Goal: Transaction & Acquisition: Purchase product/service

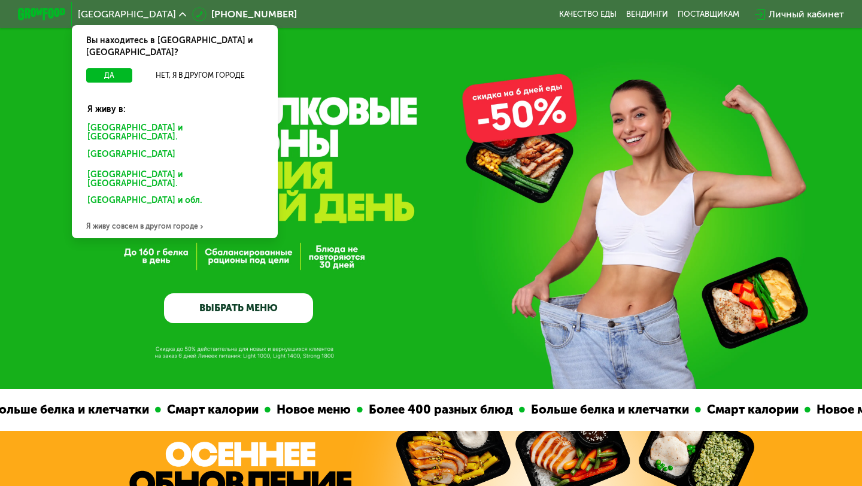
click at [147, 120] on div "Санкт-Петербурге и обл." at bounding box center [175, 132] width 192 height 25
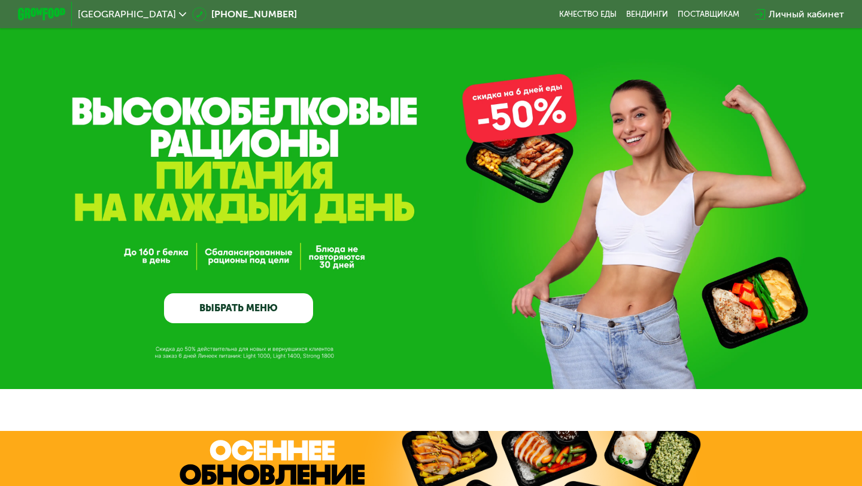
click at [237, 318] on link "ВЫБРАТЬ МЕНЮ" at bounding box center [238, 308] width 149 height 30
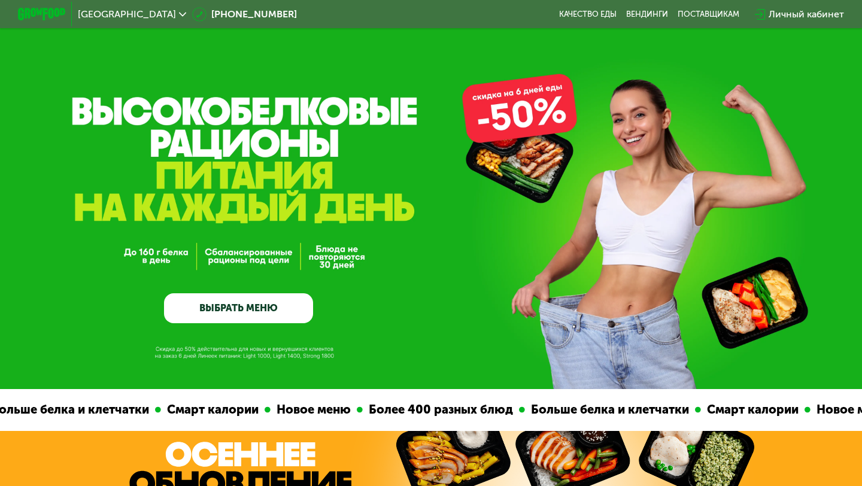
click at [229, 309] on link "ВЫБРАТЬ МЕНЮ" at bounding box center [238, 308] width 149 height 30
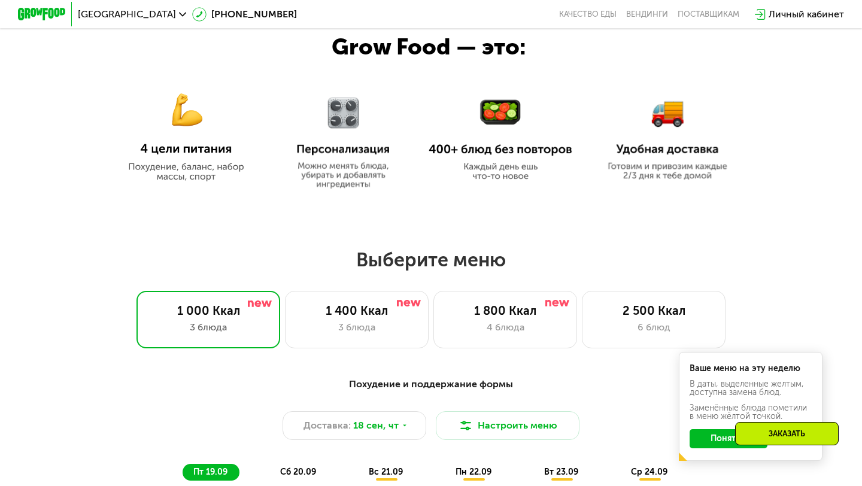
scroll to position [603, 0]
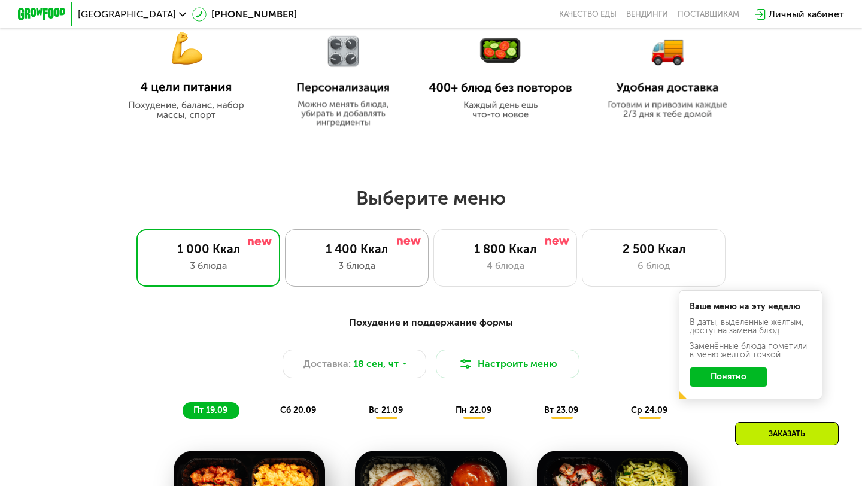
click at [352, 262] on div "3 блюда" at bounding box center [357, 266] width 119 height 14
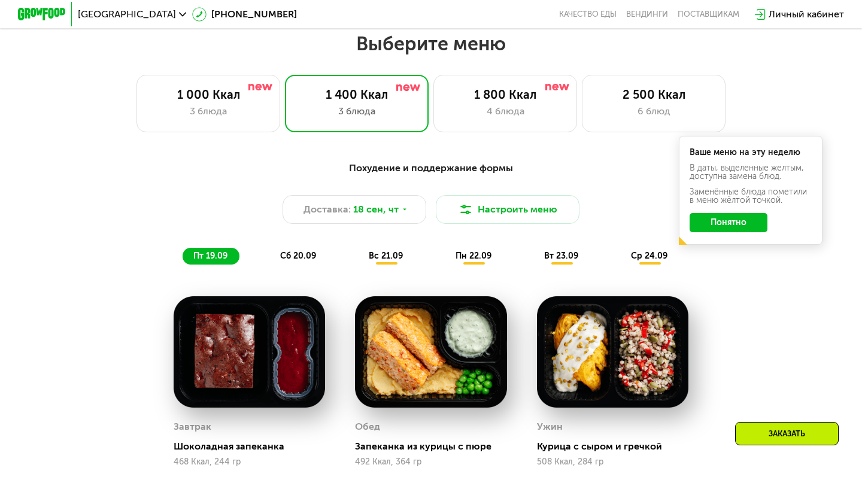
scroll to position [752, 0]
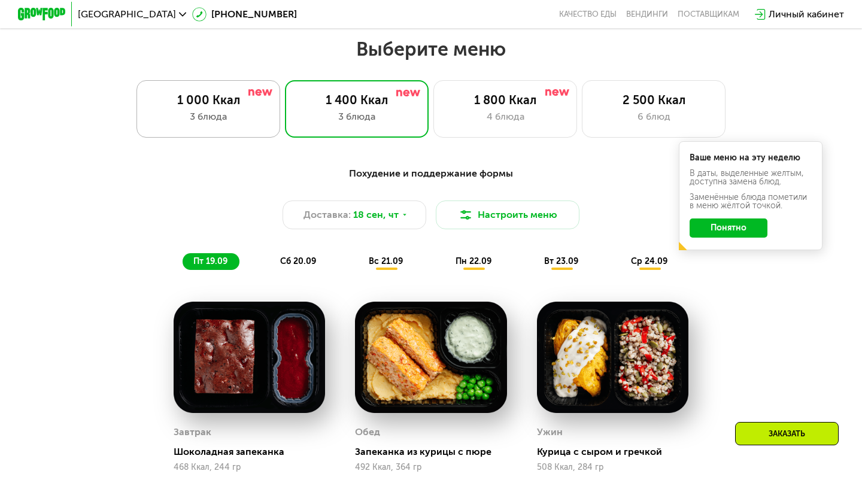
click at [215, 123] on div "3 блюда" at bounding box center [208, 117] width 119 height 14
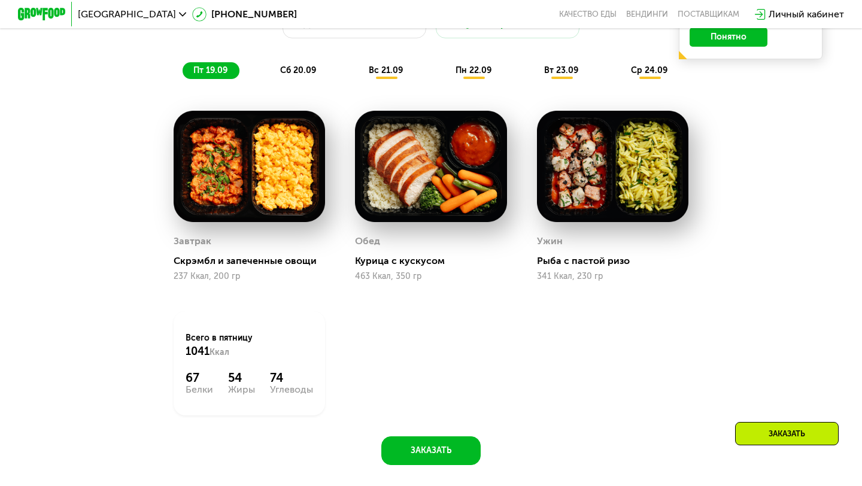
scroll to position [991, 0]
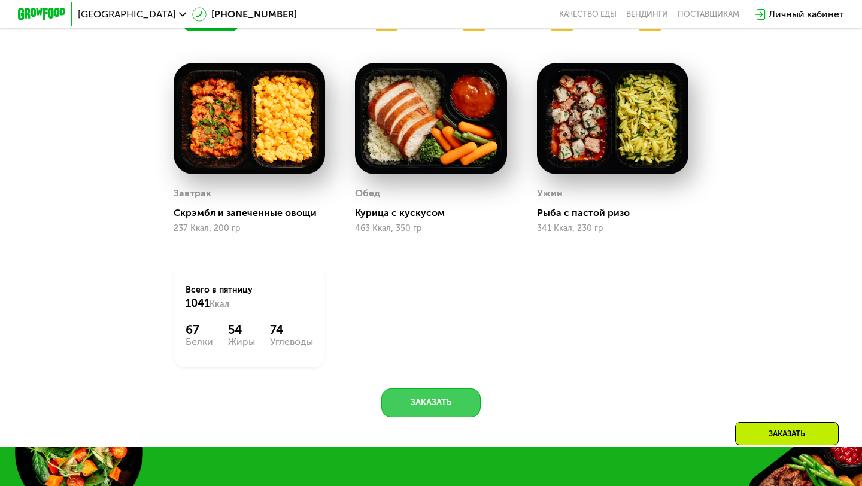
click at [432, 401] on button "Заказать" at bounding box center [430, 403] width 99 height 29
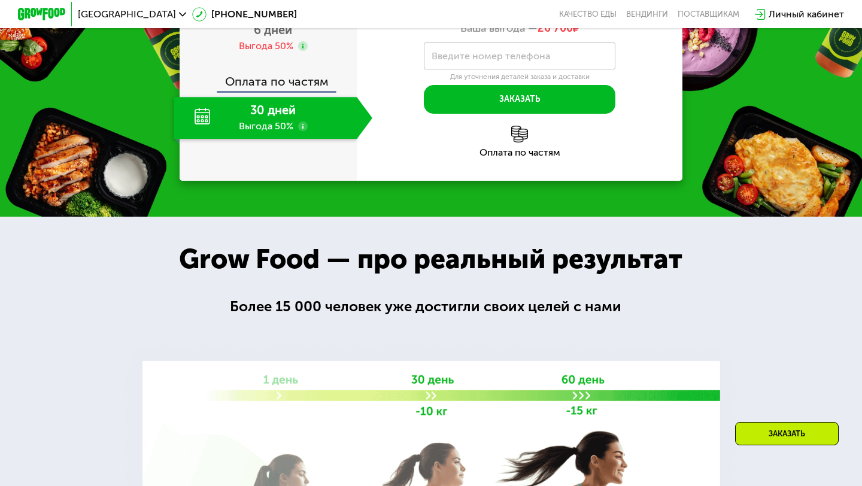
scroll to position [1493, 0]
